Goal: Task Accomplishment & Management: Use online tool/utility

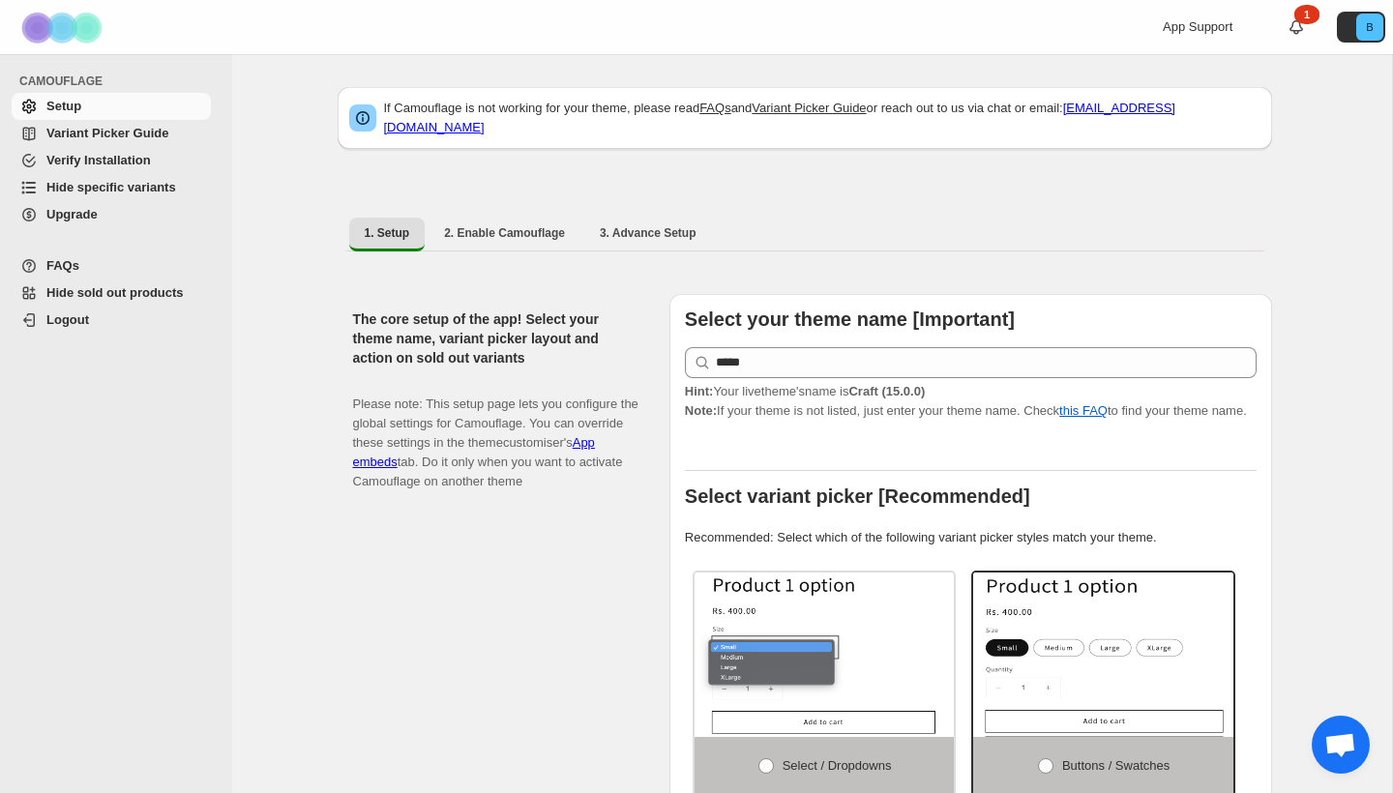
click at [82, 186] on span "Hide specific variants" at bounding box center [111, 187] width 130 height 15
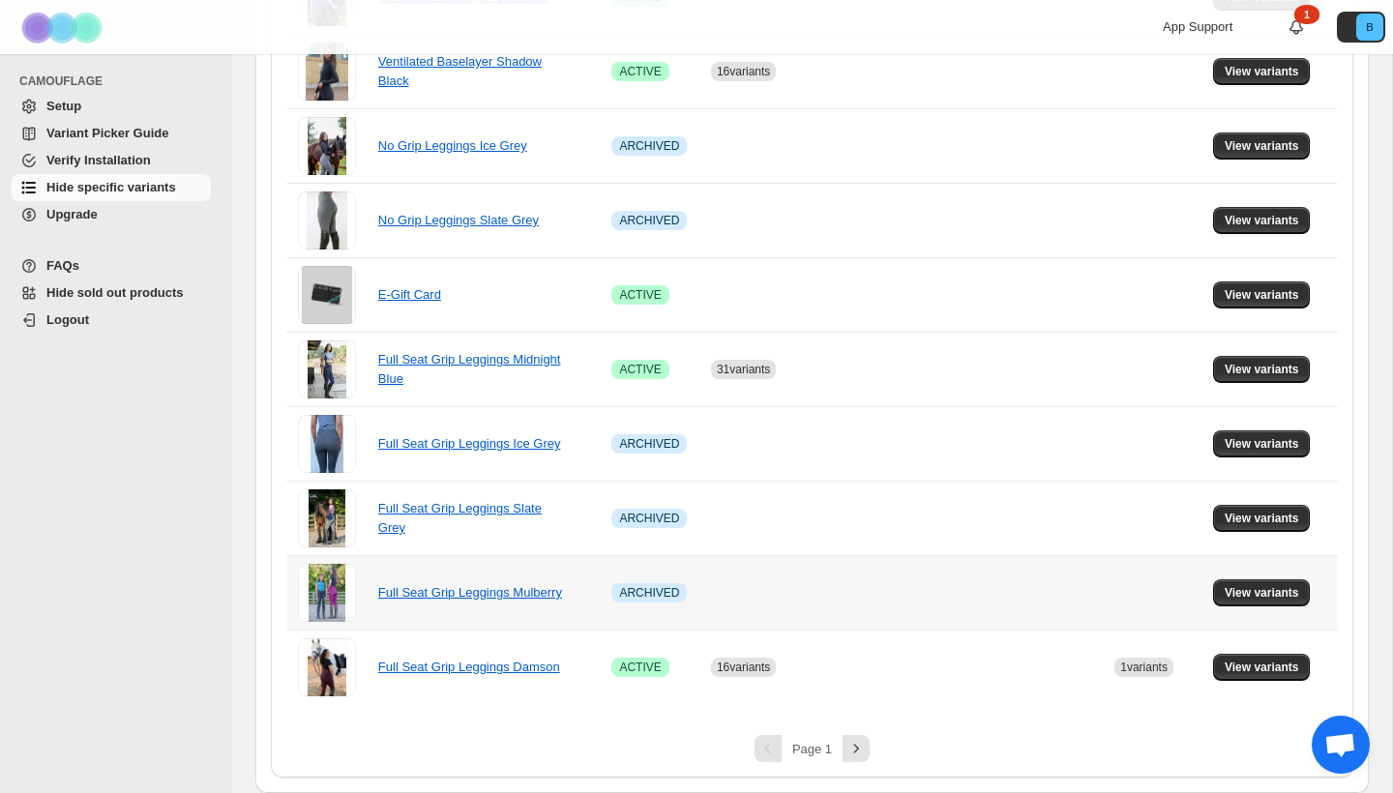
scroll to position [1270, 0]
click at [863, 753] on icon "Next" at bounding box center [855, 748] width 19 height 19
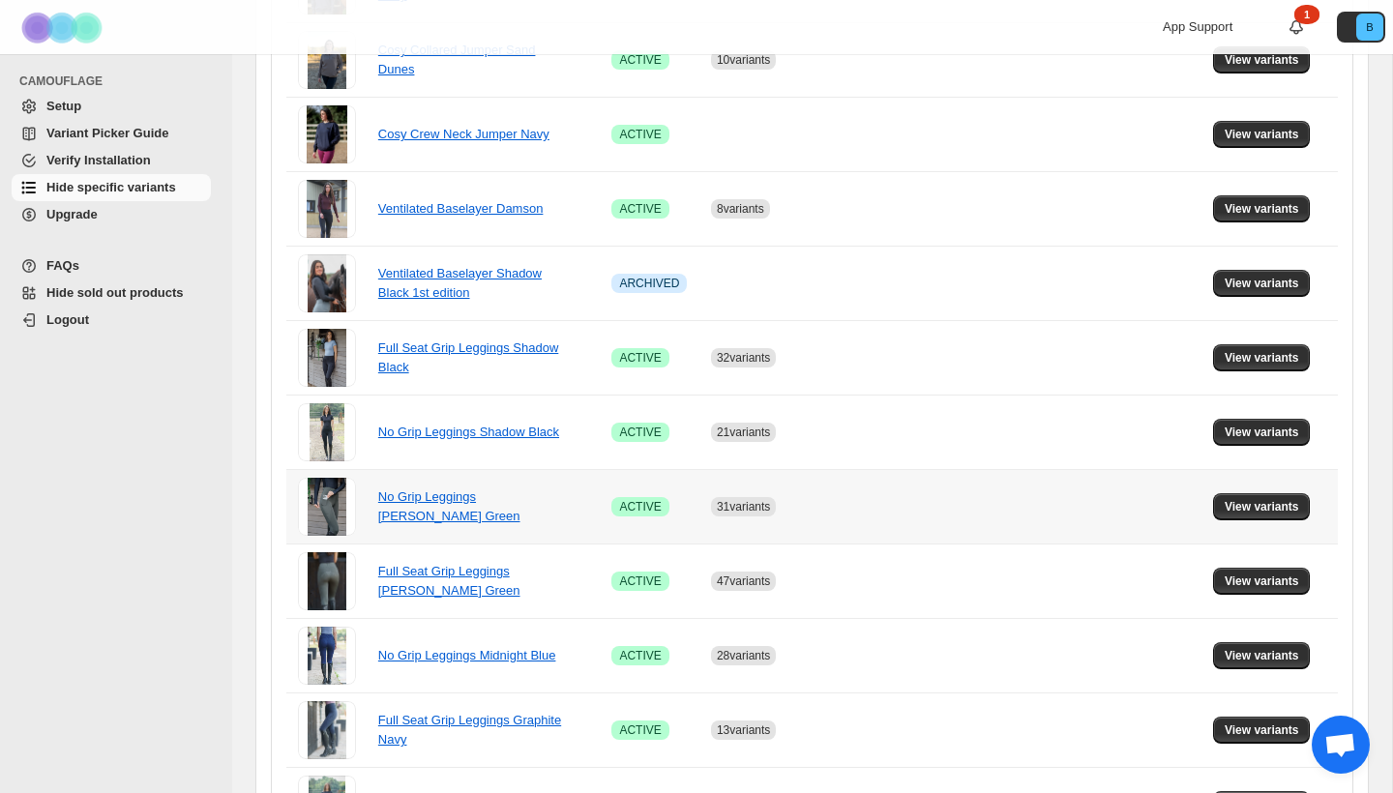
scroll to position [681, 0]
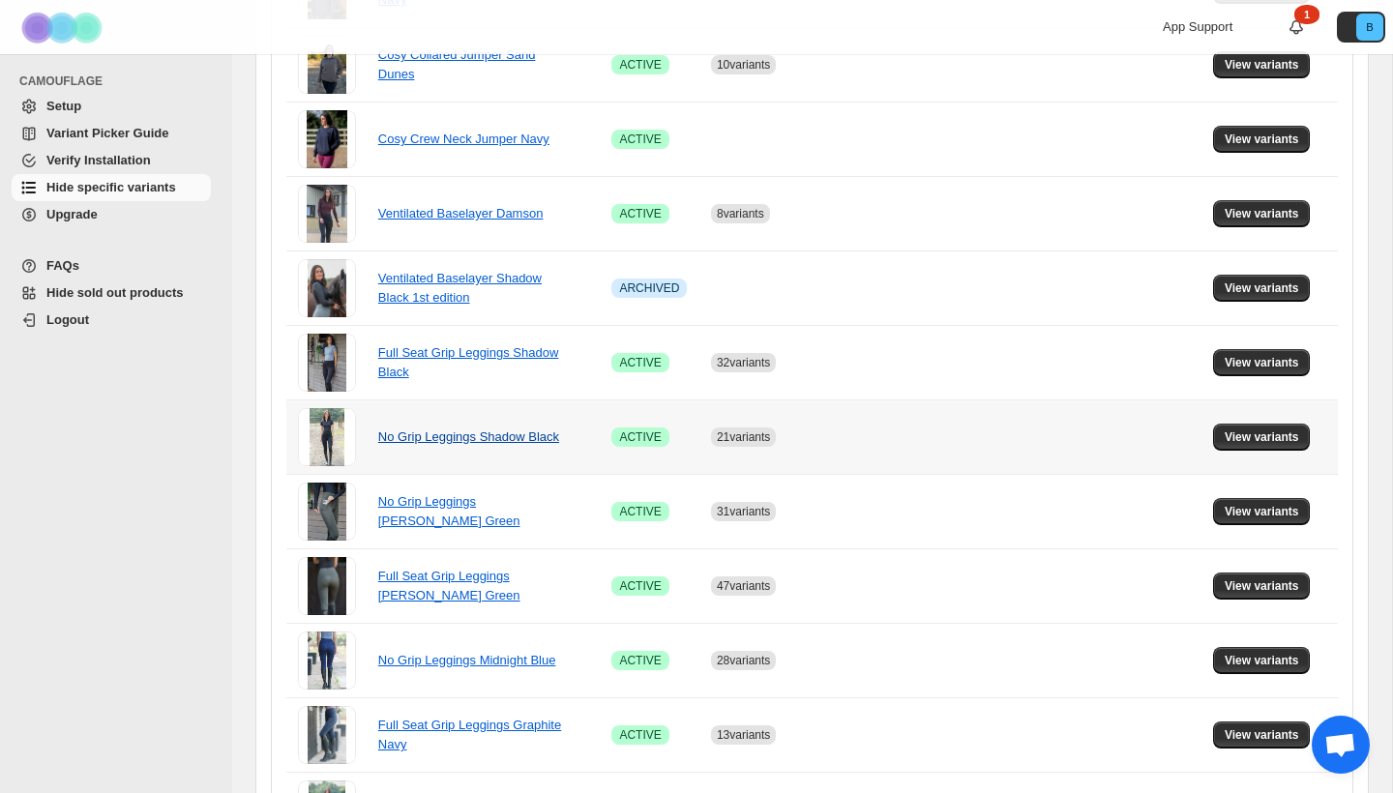
click at [437, 440] on link "No Grip Leggings Shadow Black" at bounding box center [468, 436] width 181 height 15
click at [1259, 436] on span "View variants" at bounding box center [1262, 436] width 74 height 15
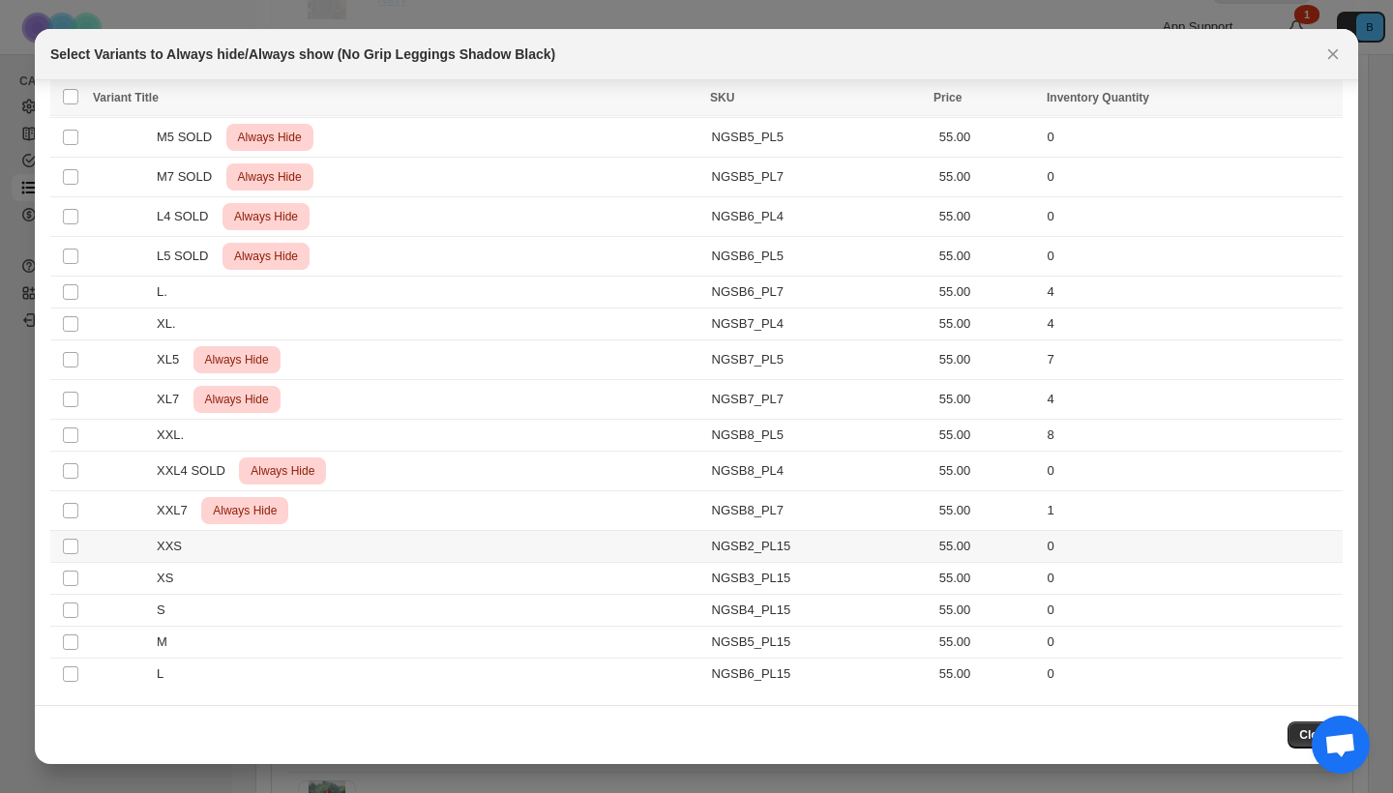
scroll to position [696, 0]
click at [74, 588] on td "Select product variant" at bounding box center [68, 579] width 37 height 32
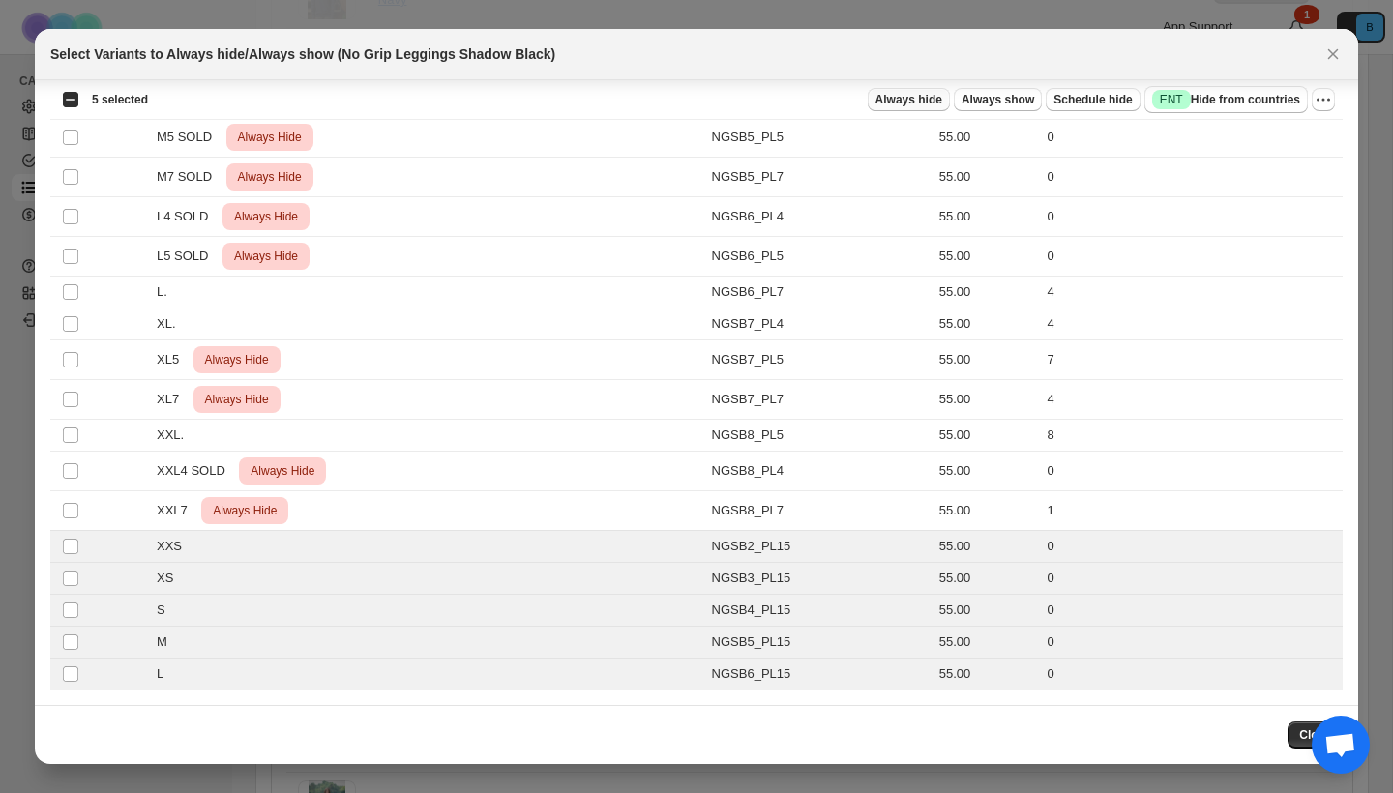
click at [882, 104] on span "Always hide" at bounding box center [908, 99] width 67 height 15
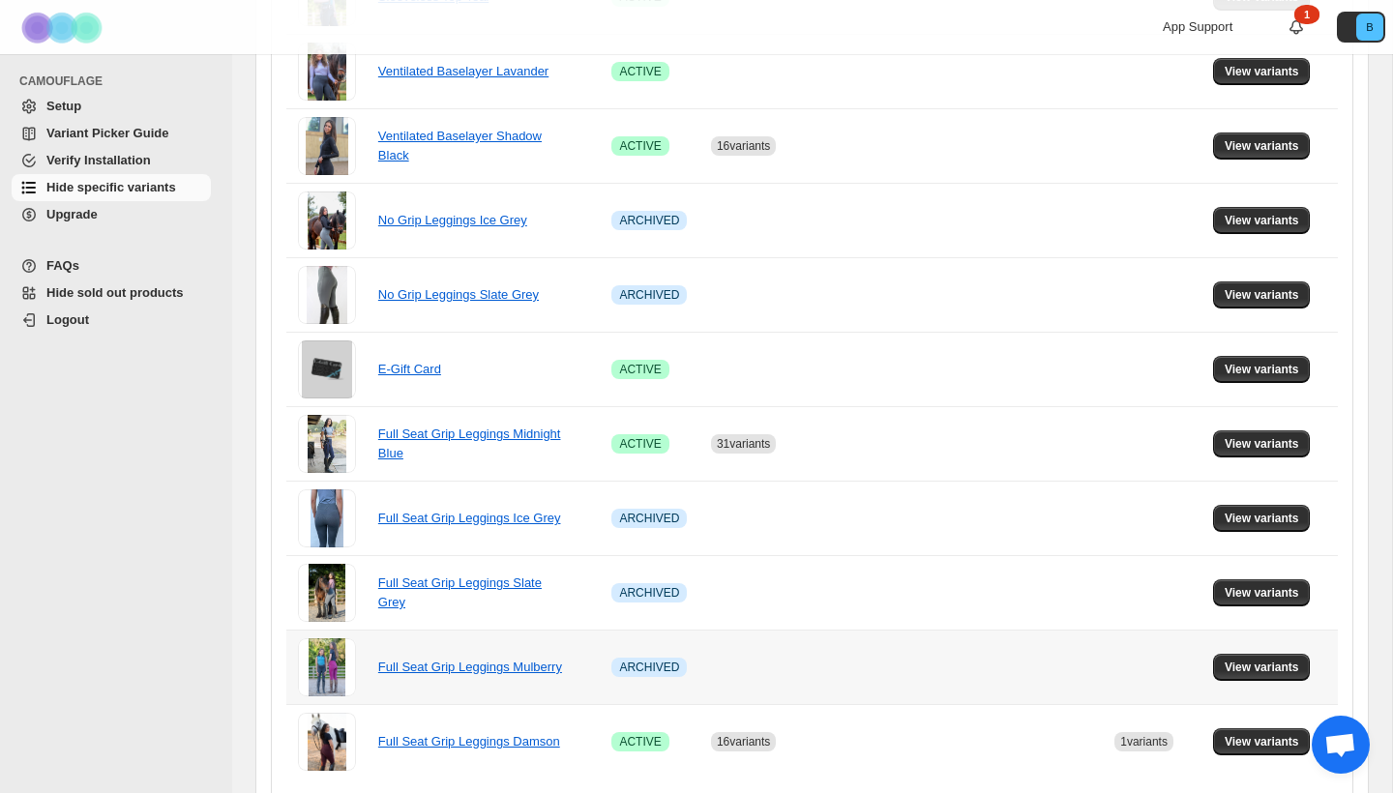
scroll to position [1247, 0]
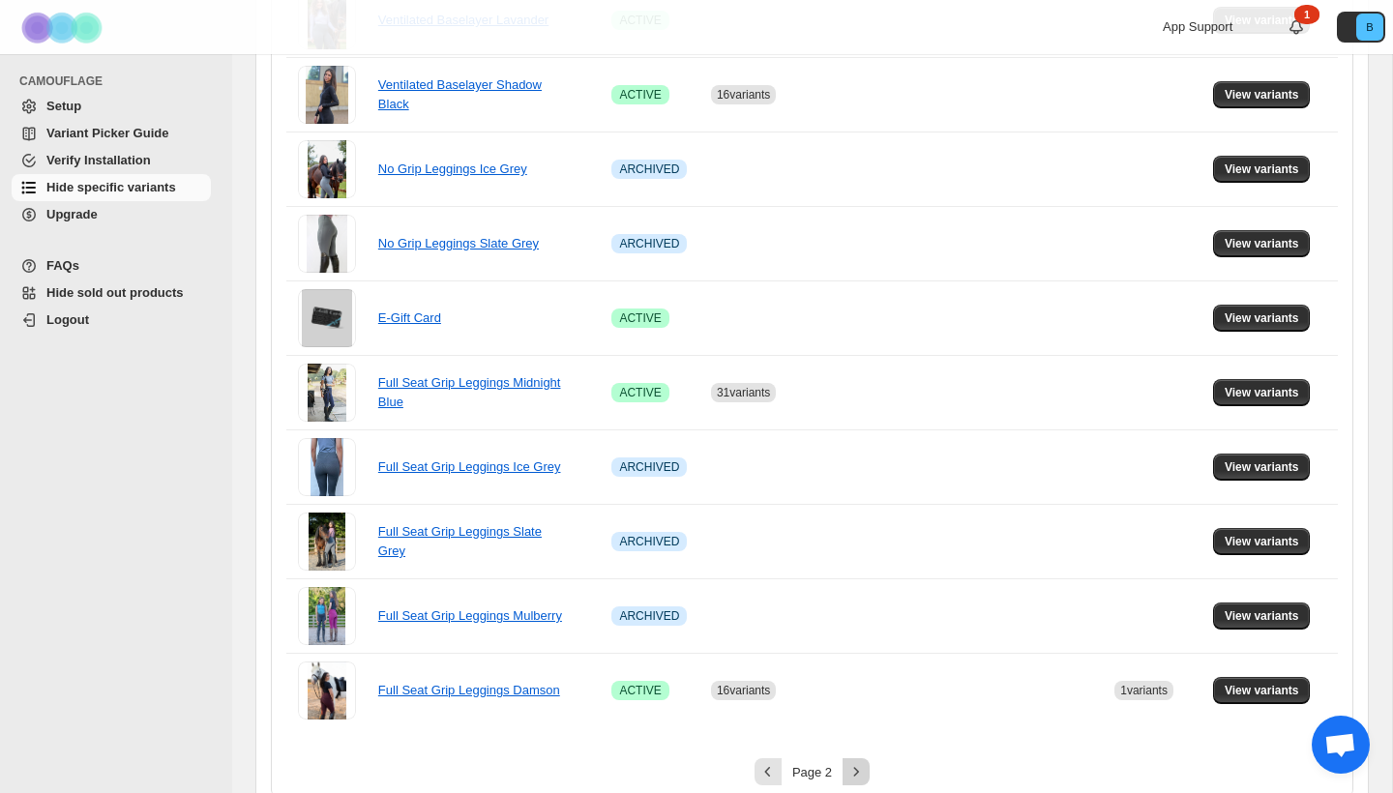
click at [853, 766] on icon "Next" at bounding box center [855, 771] width 19 height 19
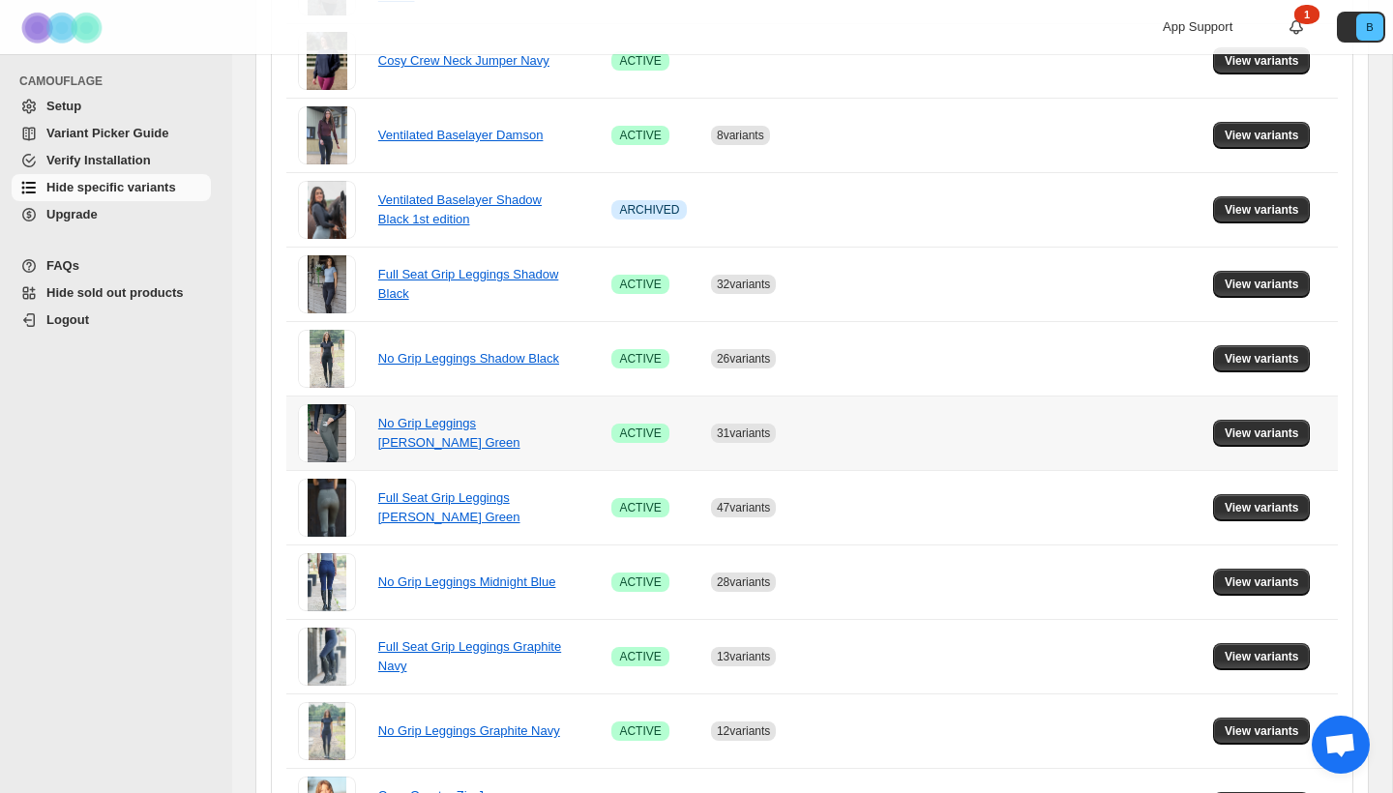
scroll to position [756, 0]
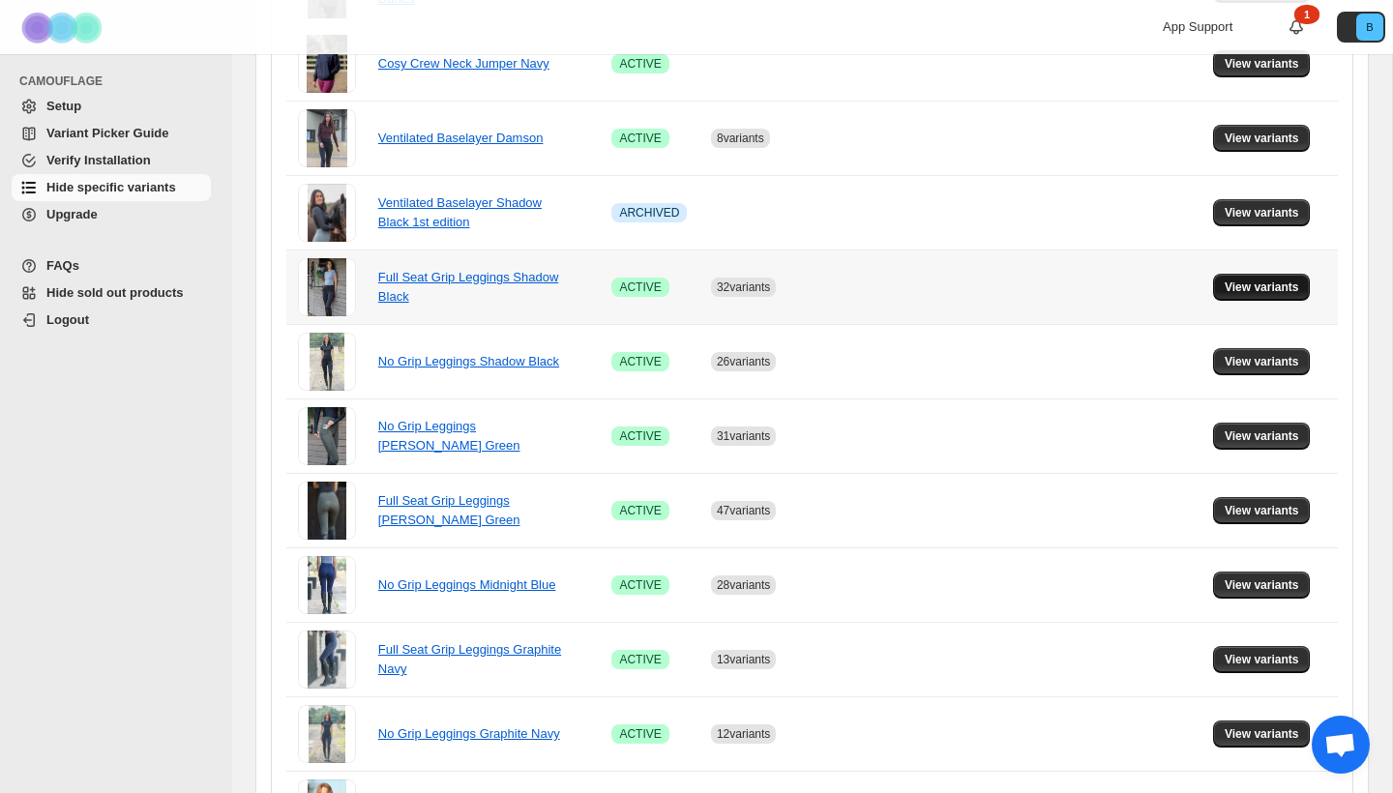
click at [1259, 288] on span "View variants" at bounding box center [1262, 287] width 74 height 15
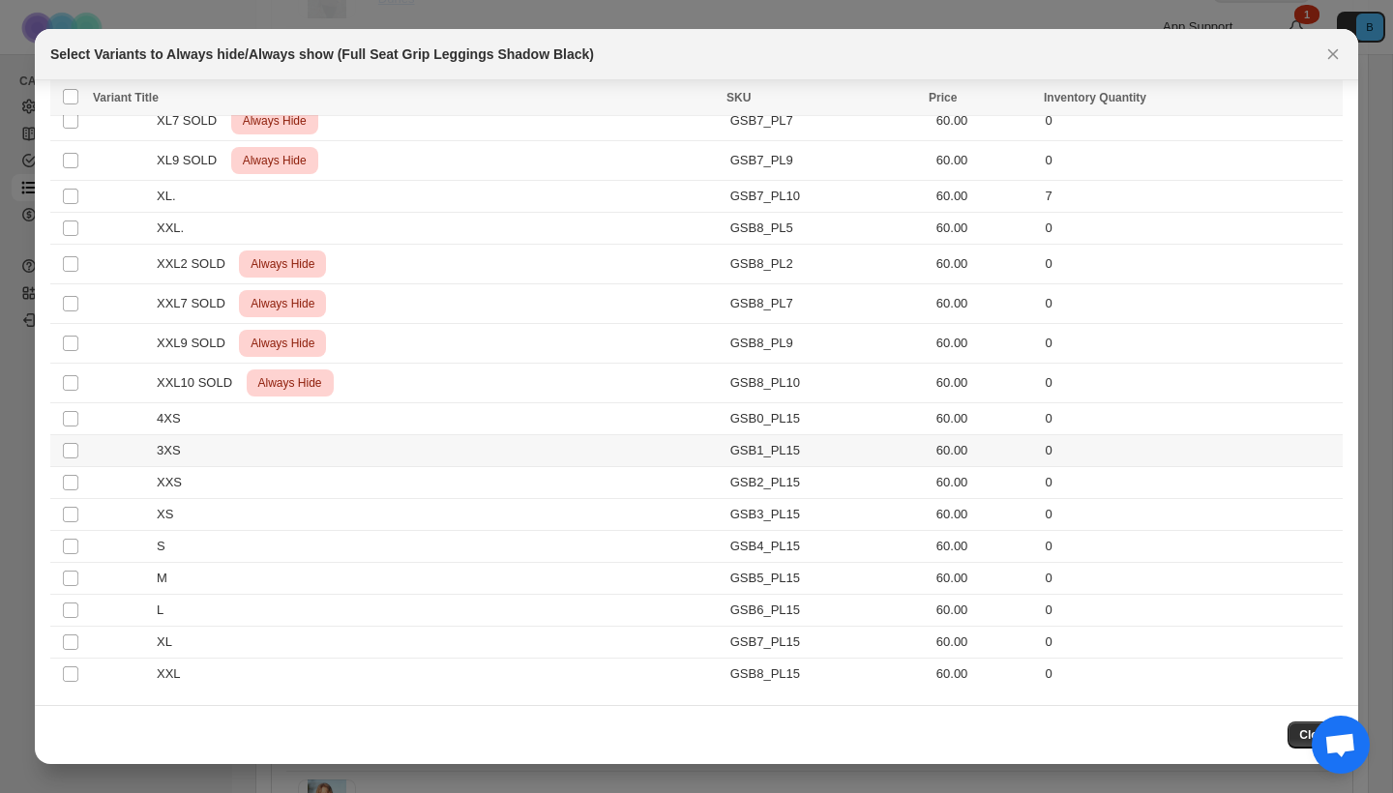
scroll to position [1291, 0]
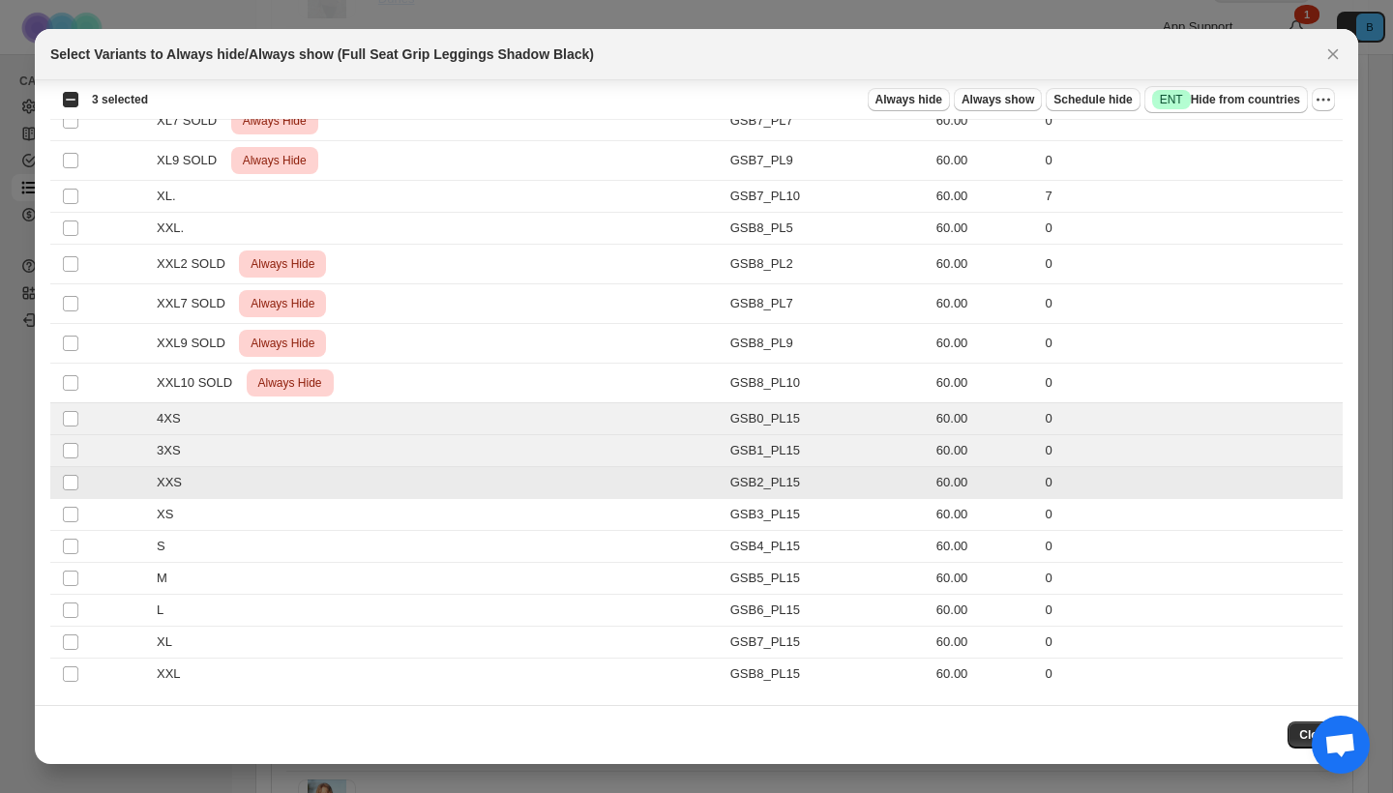
click at [72, 497] on td "Select product variant" at bounding box center [68, 483] width 37 height 32
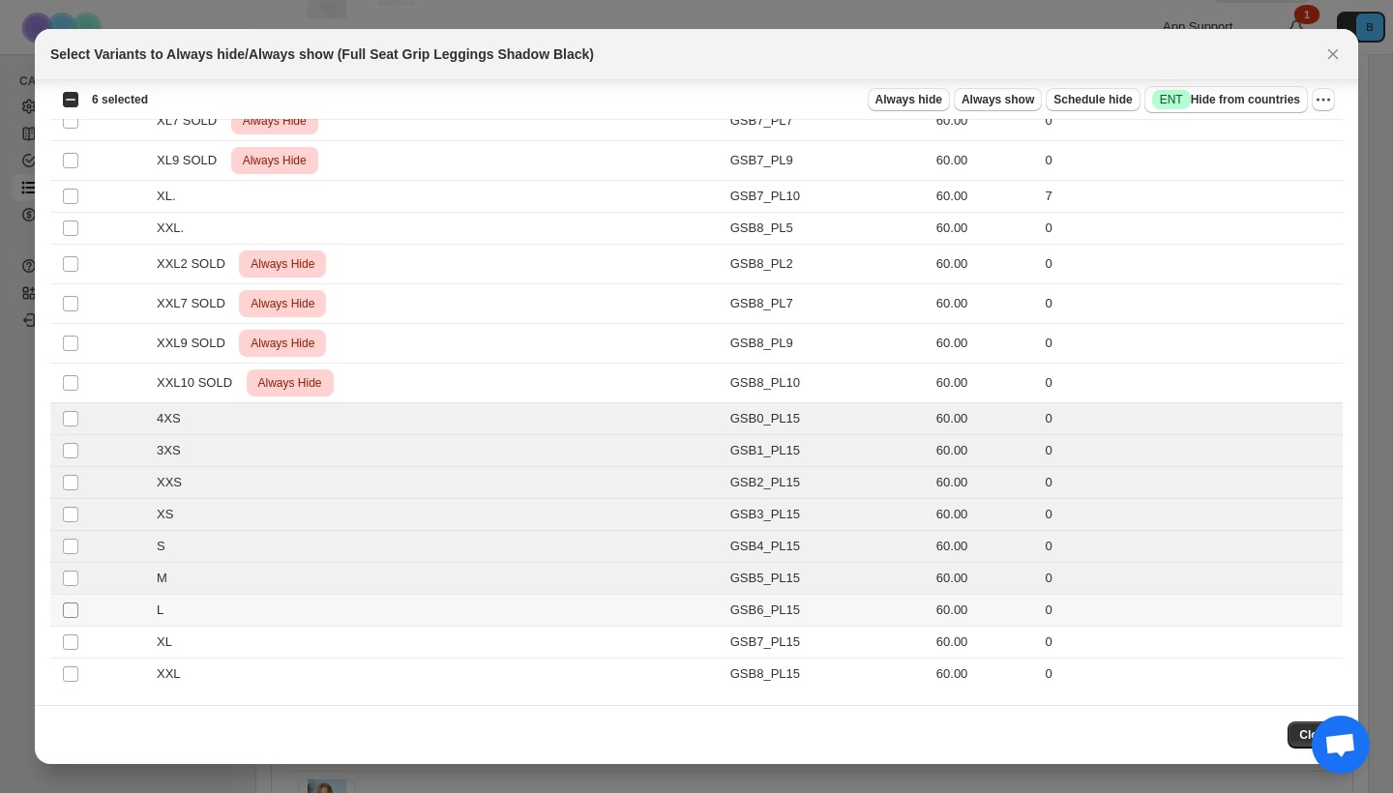
click at [71, 602] on span ":r1q:" at bounding box center [70, 610] width 17 height 17
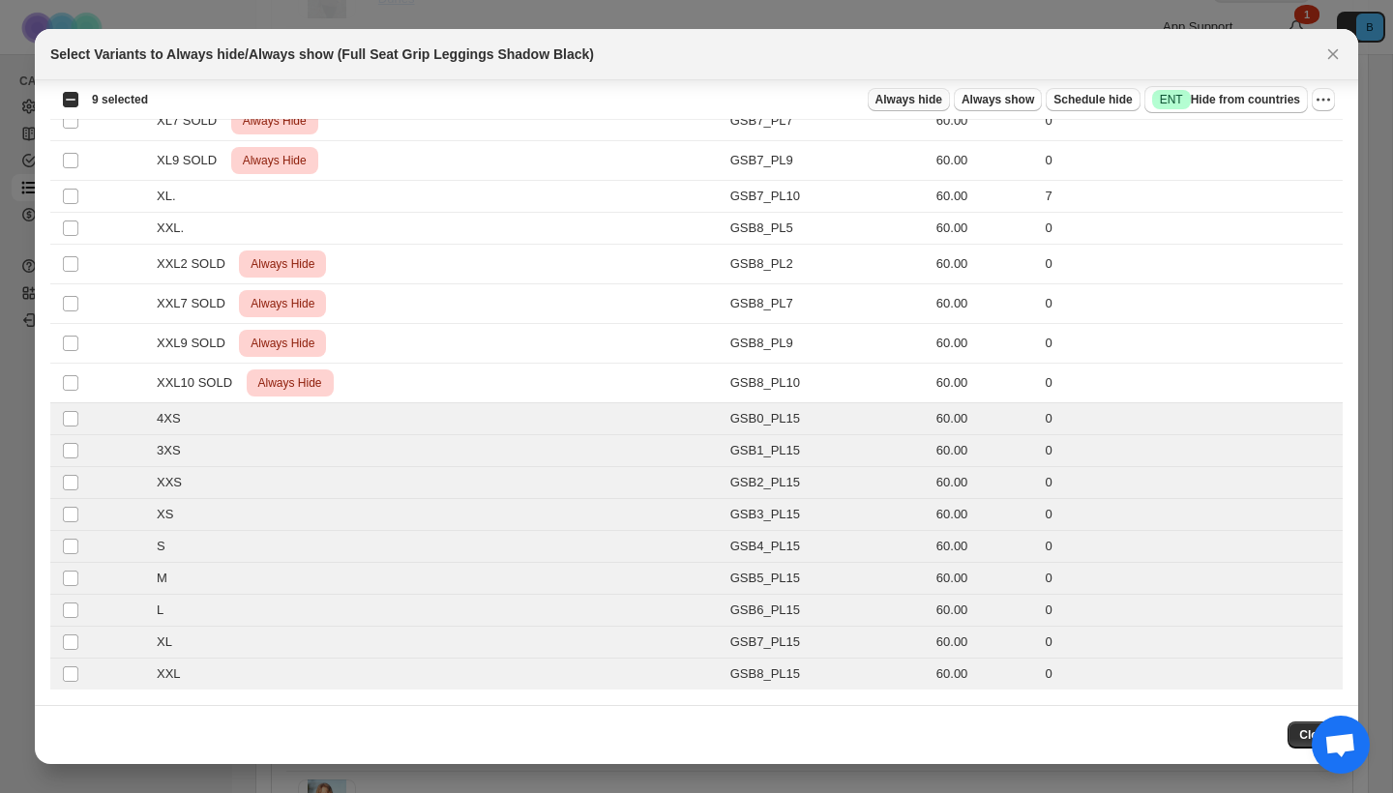
click at [895, 100] on span "Always hide" at bounding box center [908, 99] width 67 height 15
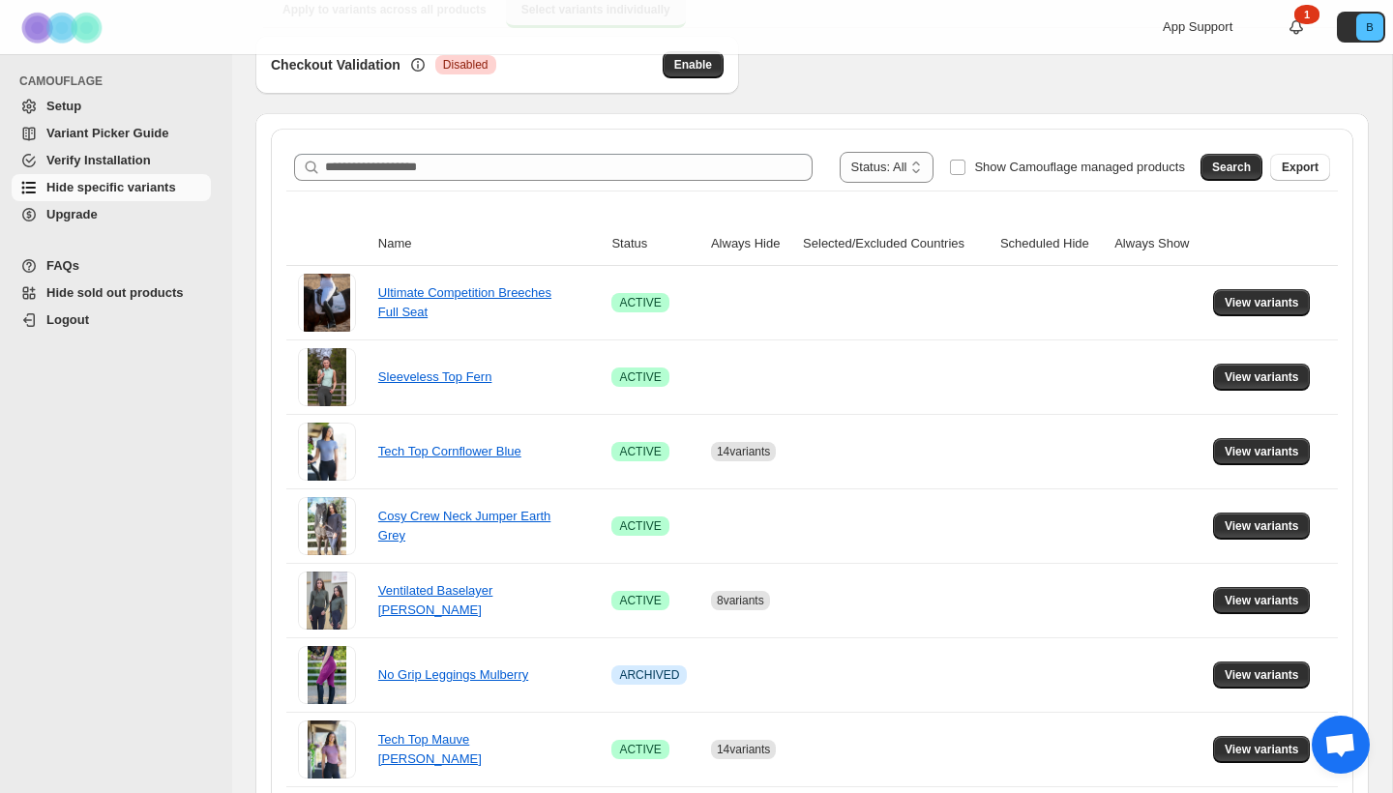
scroll to position [756, 0]
